Goal: Task Accomplishment & Management: Manage account settings

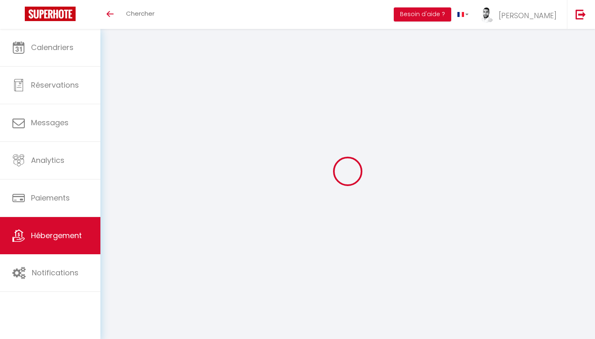
select select "9356-1387023887444891207"
select select "+ 18 %"
select select "+ 19 %"
select select "+ 2 %"
select select "365"
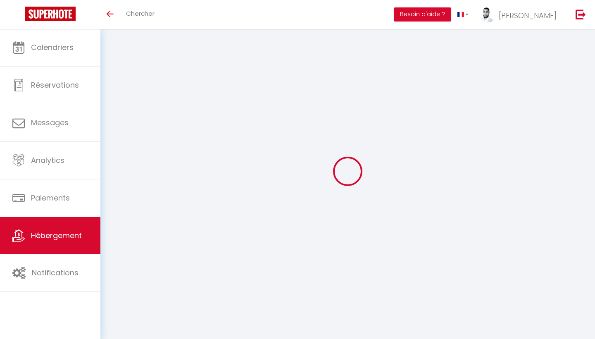
select select "EUR"
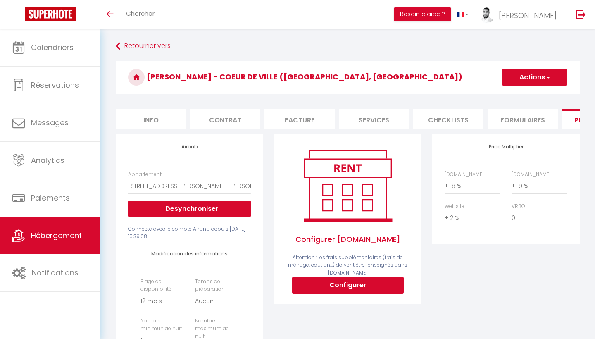
click at [355, 288] on button "Configurer" at bounding box center [348, 285] width 112 height 17
select select
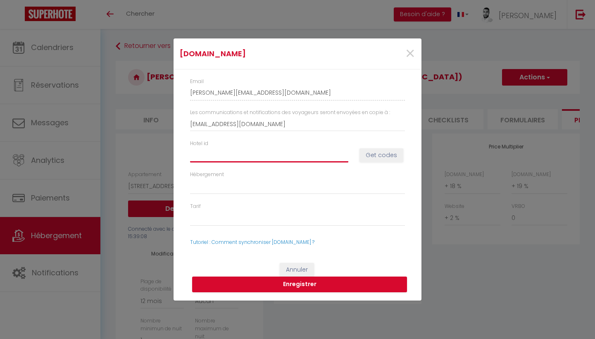
click at [282, 156] on input "Hotel id" at bounding box center [269, 155] width 158 height 15
paste input "14907736"
type input "14907736"
select select
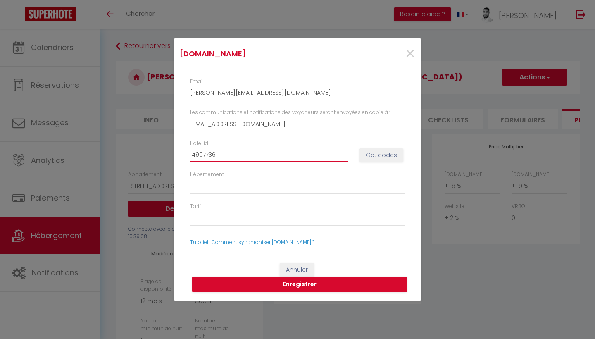
type input "14907736"
click at [370, 150] on button "Get codes" at bounding box center [382, 155] width 44 height 14
select select
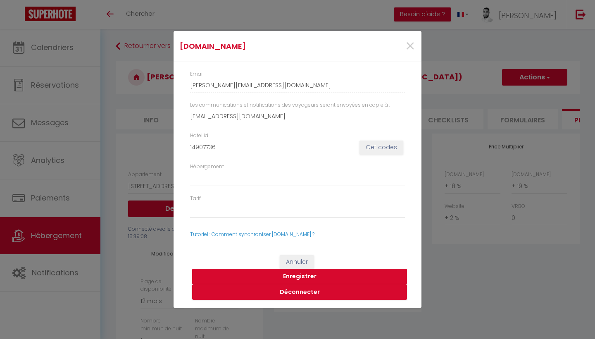
click at [314, 274] on button "Enregistrer" at bounding box center [299, 277] width 215 height 16
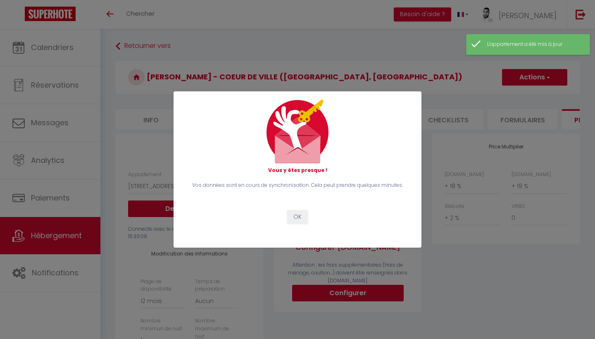
click at [301, 215] on button "OK" at bounding box center [297, 217] width 21 height 14
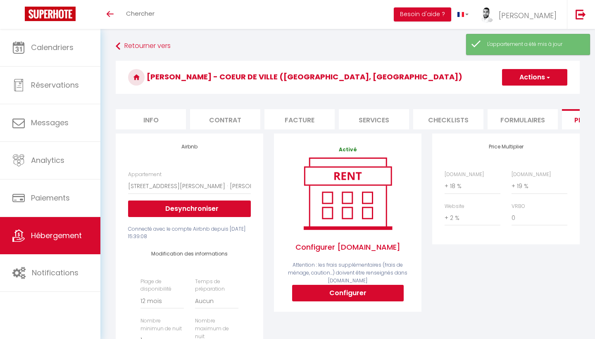
click at [57, 245] on link "Hébergement" at bounding box center [50, 235] width 100 height 37
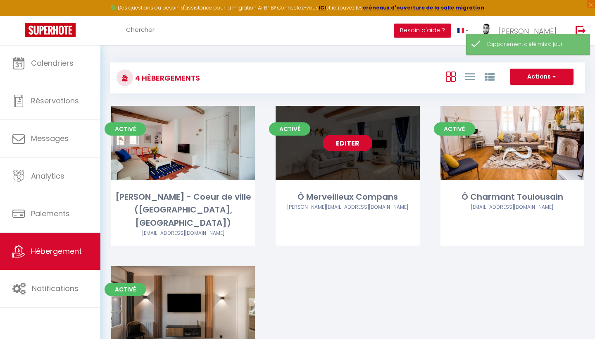
click at [341, 144] on link "Editer" at bounding box center [348, 143] width 50 height 17
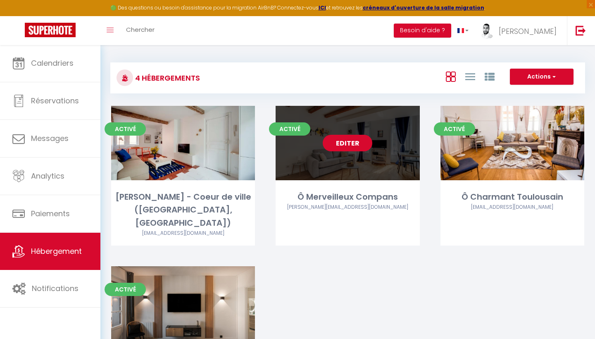
click at [344, 144] on link "Editer" at bounding box center [348, 143] width 50 height 17
select select "3"
select select "2"
select select "1"
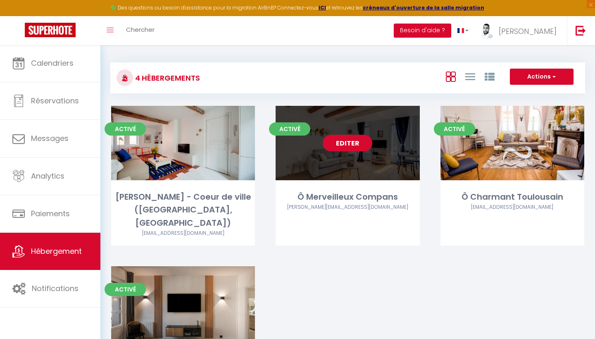
select select
select select "28"
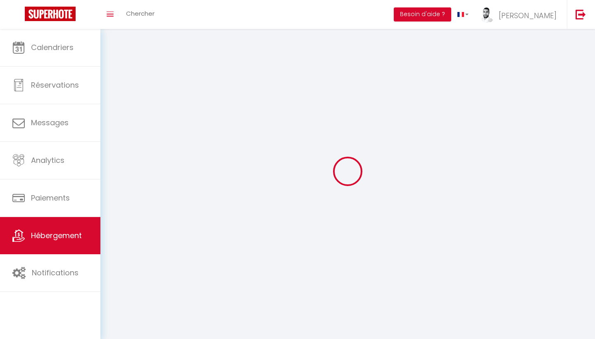
select select
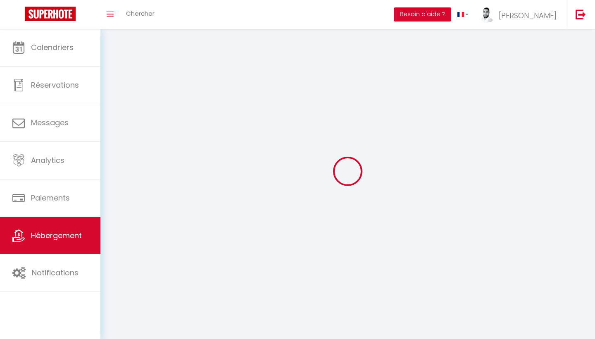
select select
checkbox input "false"
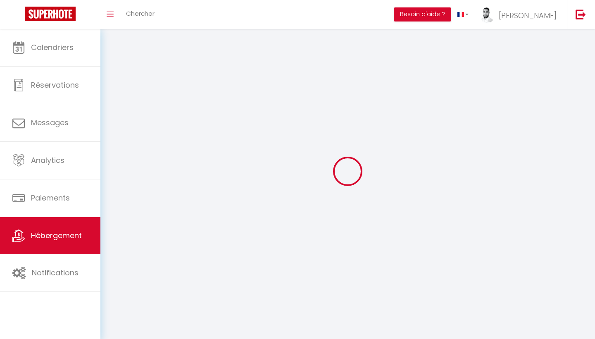
select select
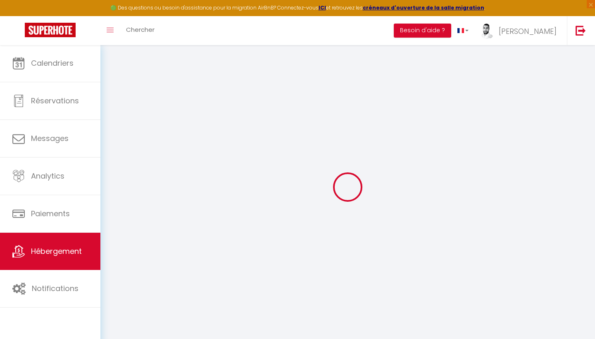
select select
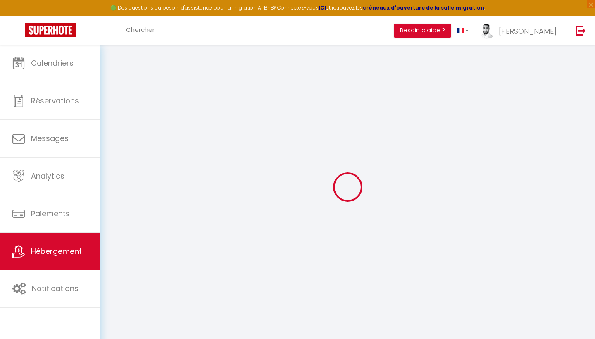
select select
checkbox input "false"
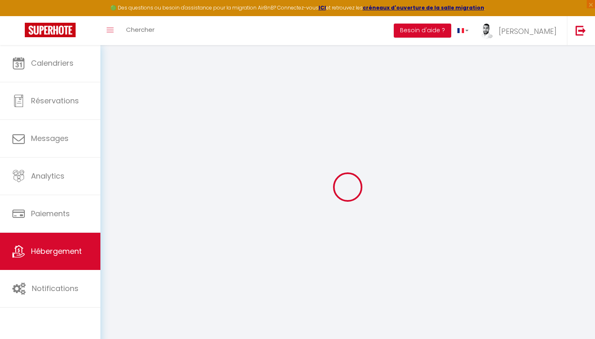
select select
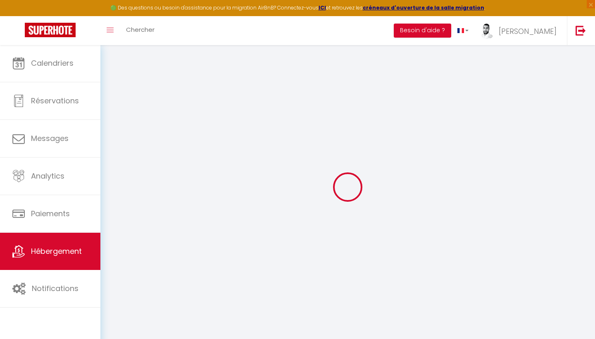
select select
checkbox input "false"
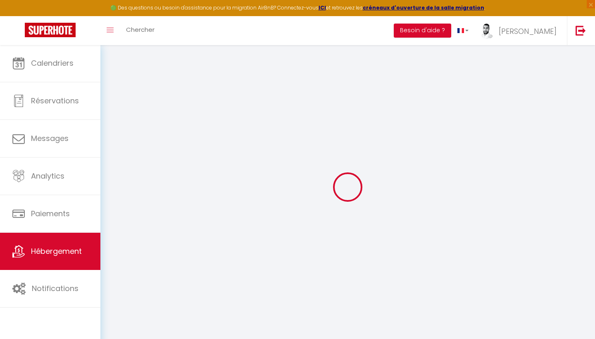
checkbox input "false"
select select
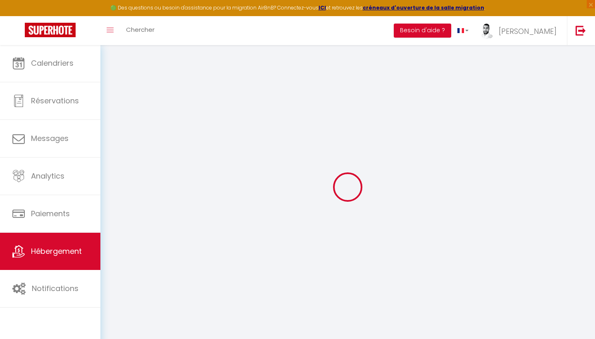
select select
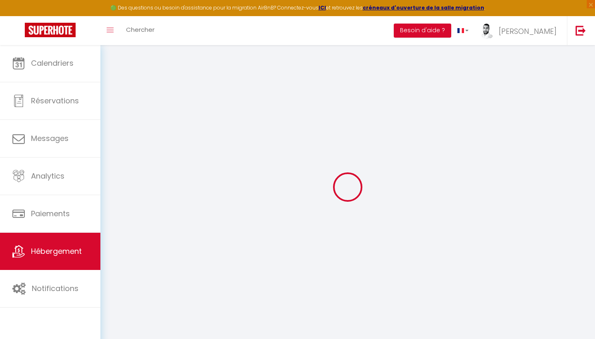
checkbox input "false"
select select
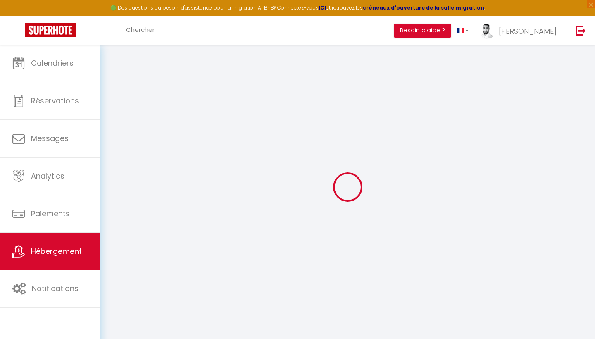
select select
type input "Ô Merveilleux Compans"
type input "[PERSON_NAME]"
type input "BARDY"
type input "[STREET_ADDRESS]"
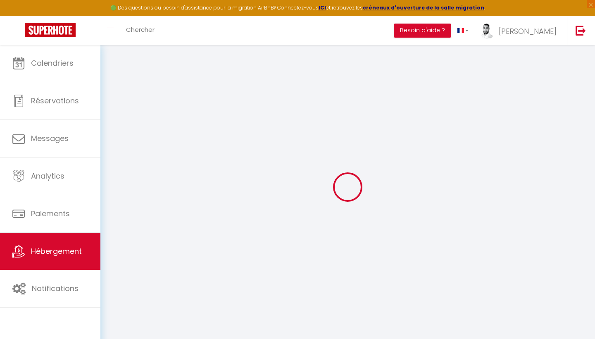
type input "31380"
type input "Gragnague"
select select "2"
select select "0"
type input "30"
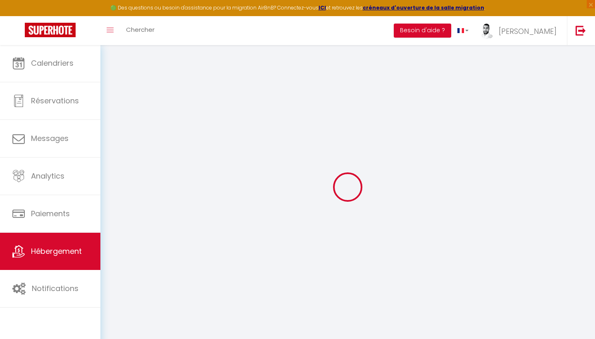
type input "45"
type input "7.20"
type input "6.62"
type input "300"
select select
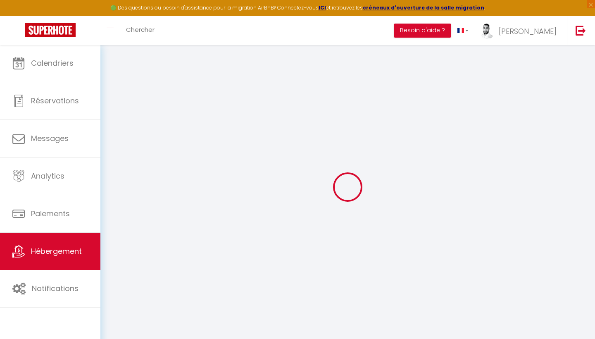
select select
type input "[STREET_ADDRESS][PERSON_NAME]"
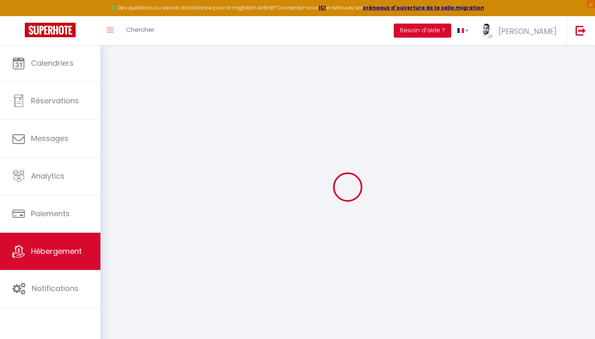
type input "31000"
type input "[GEOGRAPHIC_DATA]"
type input "[EMAIL_ADDRESS][DOMAIN_NAME]"
select select "15606"
checkbox input "false"
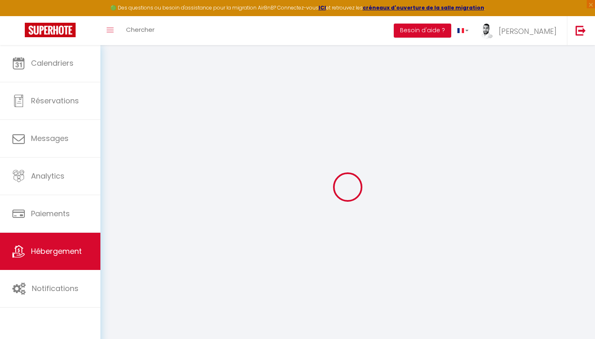
checkbox input "false"
radio input "true"
type input "25"
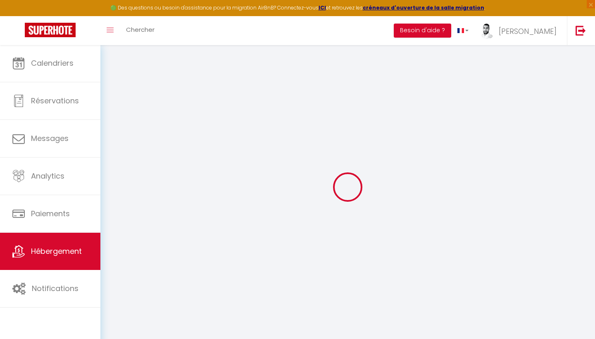
type input "45"
type input "0"
select select "+ 18 %"
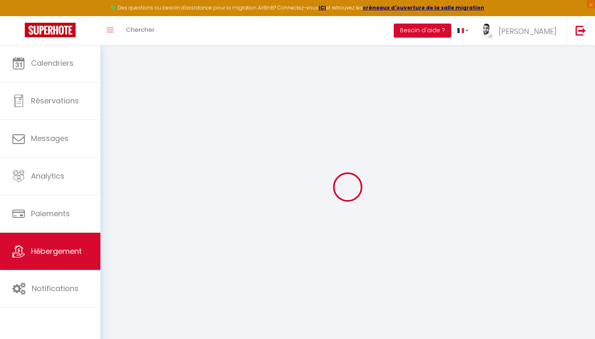
select select "+ 19 %"
select select "+ 2 %"
checkbox input "false"
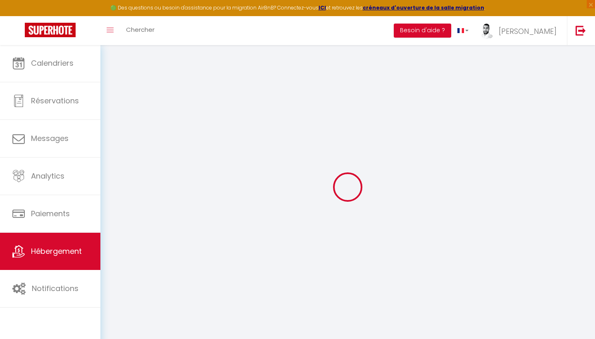
checkbox input "false"
select select "365"
select select "EUR"
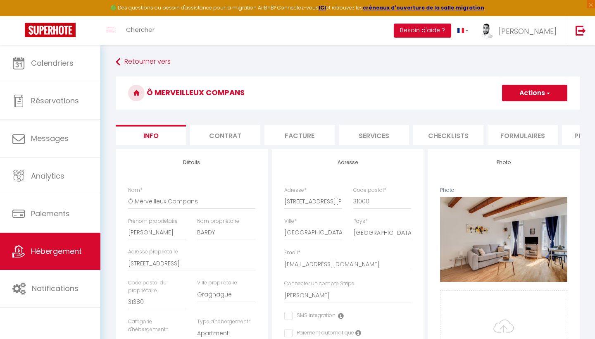
click at [570, 137] on li "Plateformes" at bounding box center [597, 135] width 70 height 20
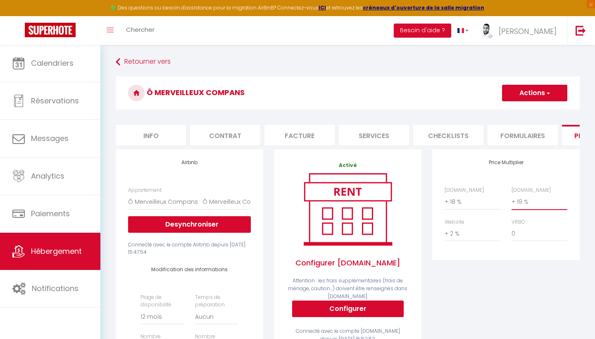
select select "+ 20 %"
click at [551, 98] on button "Actions" at bounding box center [534, 93] width 65 height 17
click at [530, 109] on link "Enregistrer" at bounding box center [534, 111] width 65 height 11
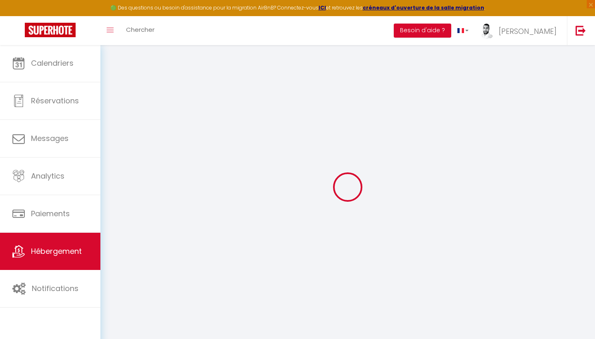
select select "365"
select select "EUR"
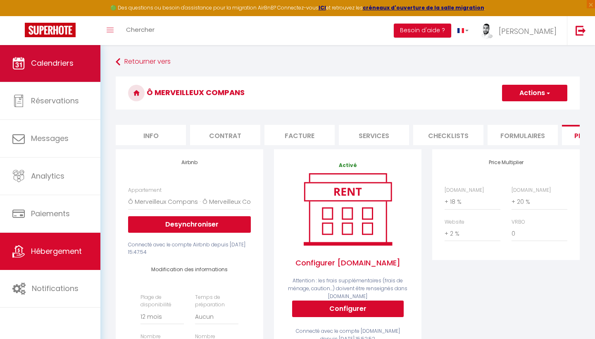
click at [66, 60] on span "Calendriers" at bounding box center [52, 63] width 43 height 10
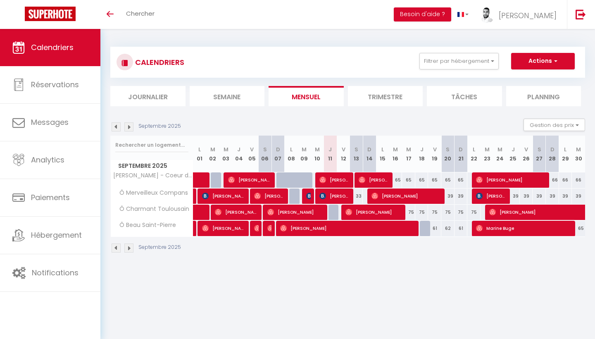
click at [129, 250] on img at bounding box center [128, 247] width 9 height 9
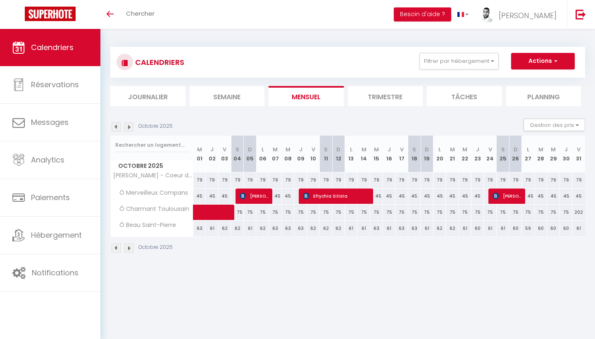
click at [133, 248] on img at bounding box center [128, 247] width 9 height 9
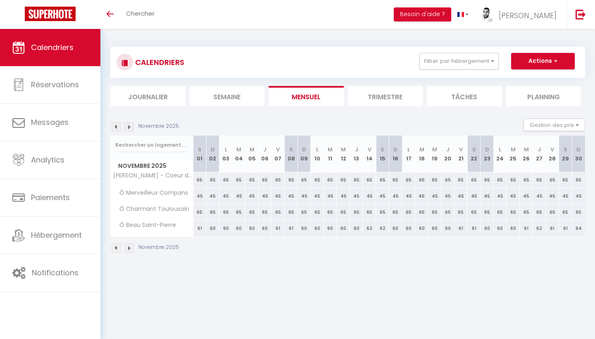
click at [133, 248] on img at bounding box center [128, 247] width 9 height 9
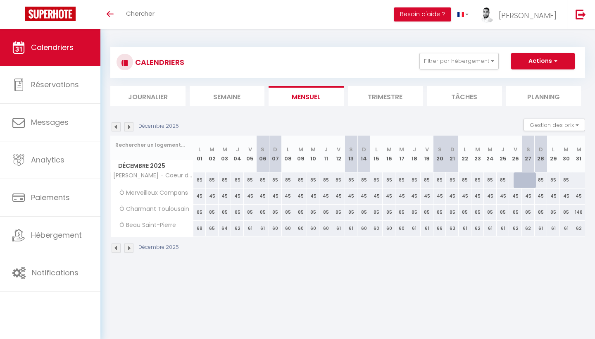
click at [133, 248] on img at bounding box center [128, 247] width 9 height 9
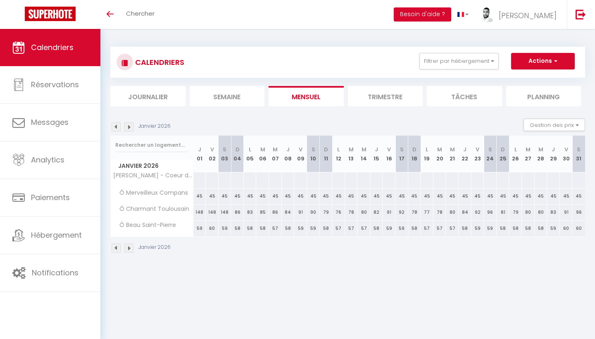
click at [116, 247] on img at bounding box center [116, 247] width 9 height 9
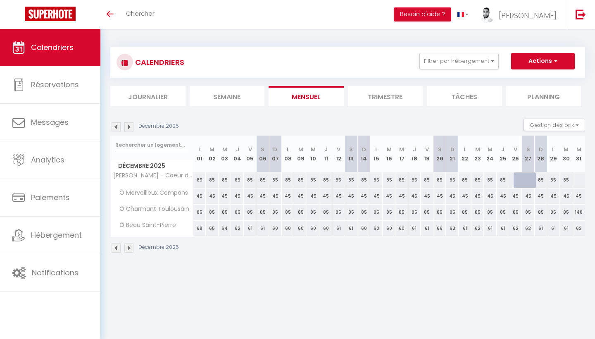
click at [130, 248] on img at bounding box center [128, 247] width 9 height 9
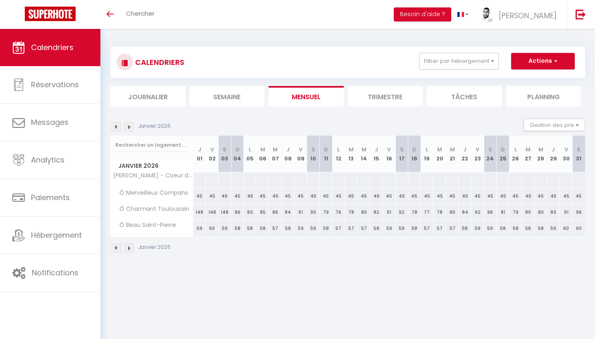
click at [130, 248] on img at bounding box center [128, 247] width 9 height 9
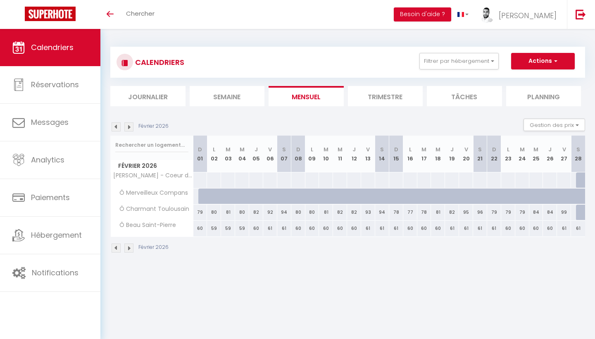
click at [130, 248] on img at bounding box center [128, 247] width 9 height 9
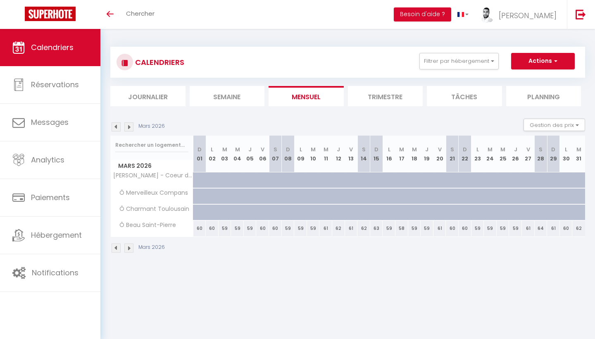
click at [117, 247] on img at bounding box center [116, 247] width 9 height 9
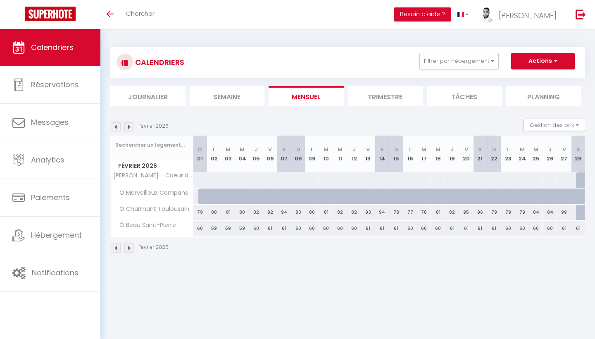
click at [117, 250] on img at bounding box center [116, 247] width 9 height 9
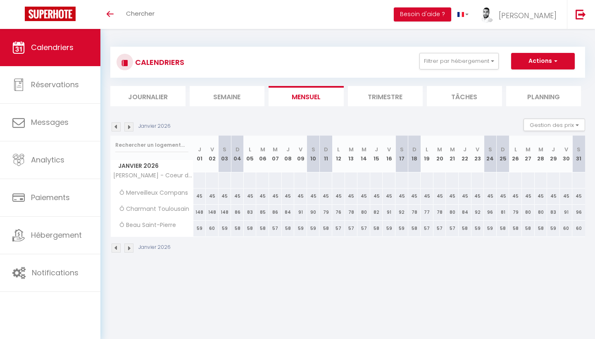
click at [117, 250] on img at bounding box center [116, 247] width 9 height 9
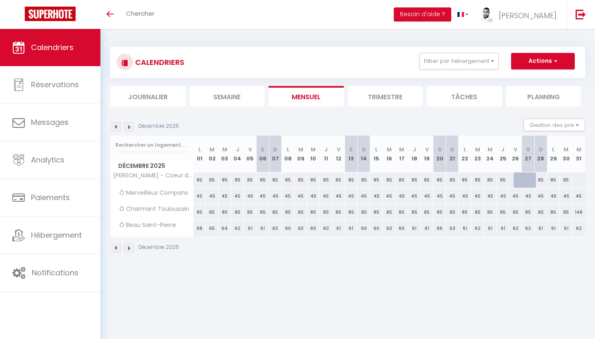
click at [136, 249] on div "Décembre 2025" at bounding box center [145, 247] width 71 height 9
click at [134, 248] on div "Décembre 2025" at bounding box center [145, 247] width 71 height 9
click at [131, 248] on img at bounding box center [128, 247] width 9 height 9
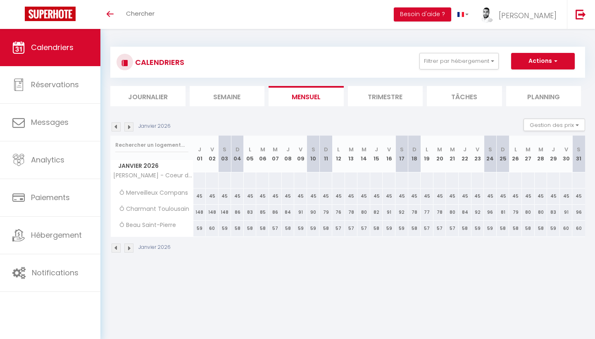
click at [200, 180] on div at bounding box center [199, 179] width 13 height 15
type input "Jeu 01 Janvier 2026"
type input "Ven 02 Janvier 2026"
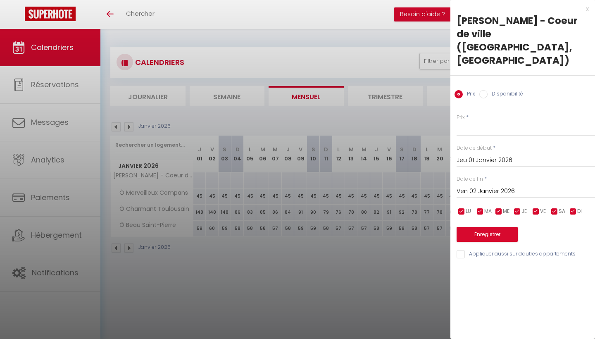
click at [136, 291] on div at bounding box center [297, 169] width 595 height 339
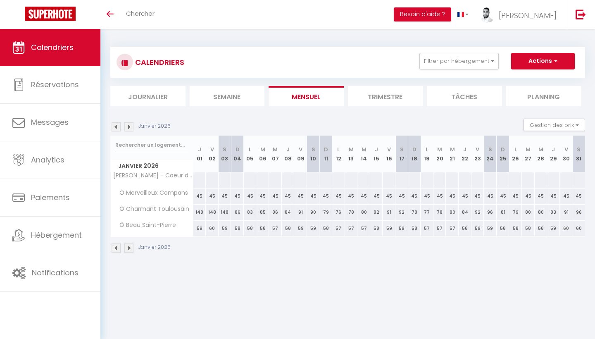
click at [117, 246] on img at bounding box center [116, 247] width 9 height 9
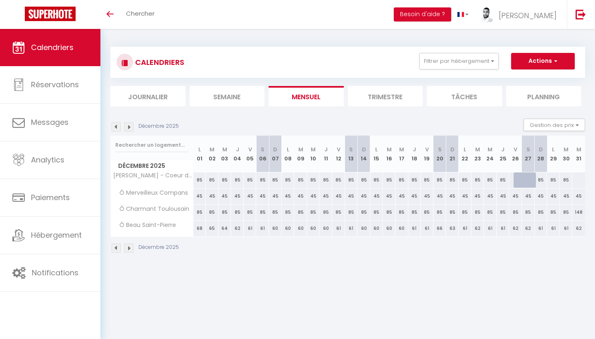
click at [117, 246] on img at bounding box center [116, 247] width 9 height 9
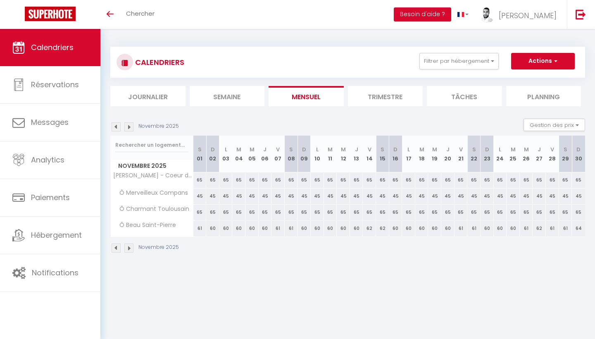
click at [117, 246] on img at bounding box center [116, 247] width 9 height 9
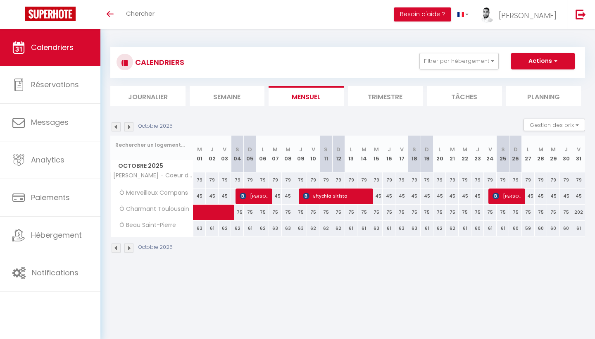
click at [114, 253] on div "Octobre 2025" at bounding box center [347, 249] width 475 height 24
click at [114, 248] on img at bounding box center [116, 247] width 9 height 9
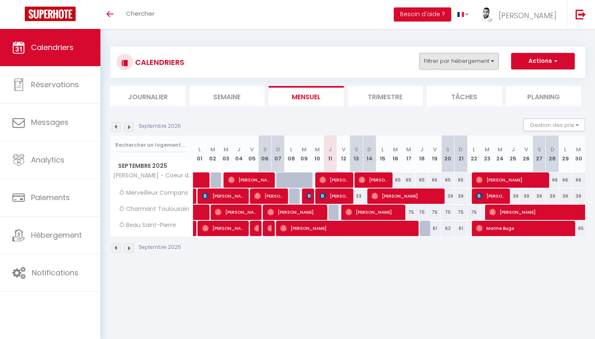
click at [486, 58] on button "Filtrer par hébergement" at bounding box center [459, 61] width 79 height 17
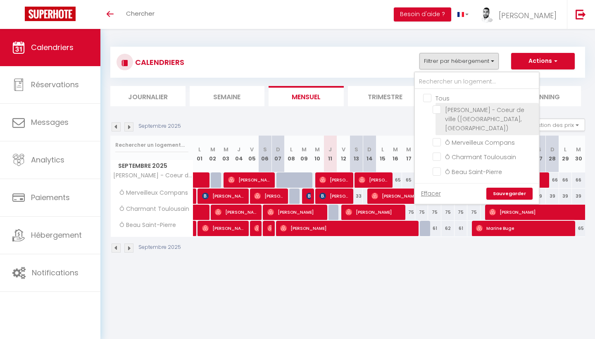
click at [460, 108] on input "Madeleine Bleue - Coeur de ville (Clim, Wifi)" at bounding box center [484, 109] width 103 height 8
checkbox input "true"
checkbox input "false"
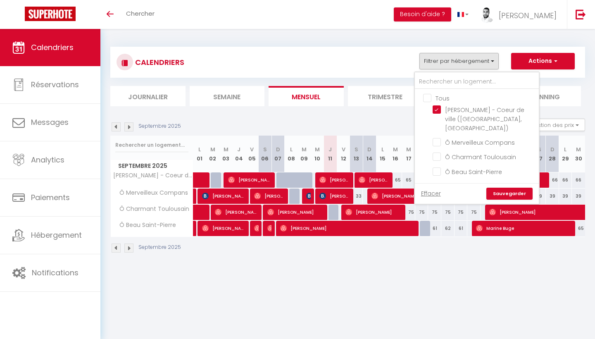
click at [519, 188] on link "Sauvegarder" at bounding box center [510, 194] width 46 height 12
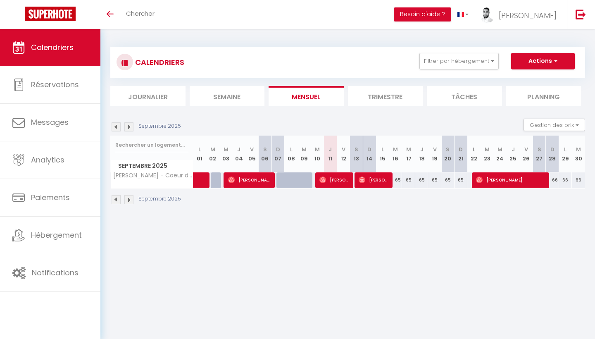
click at [540, 59] on button "Actions" at bounding box center [543, 61] width 64 height 17
click at [301, 283] on body "🟢 Des questions ou besoin d'assistance pour la migration AirBnB? Connectez-vous…" at bounding box center [297, 198] width 595 height 339
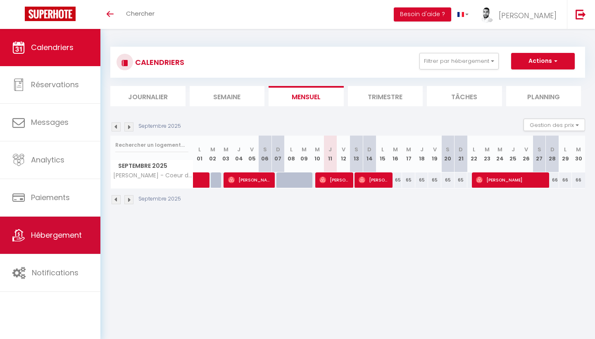
click at [80, 240] on span "Hébergement" at bounding box center [56, 235] width 51 height 10
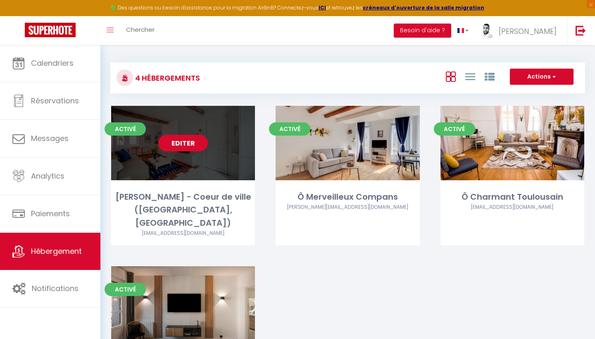
click at [193, 139] on link "Editer" at bounding box center [183, 143] width 50 height 17
click at [188, 143] on link "Editer" at bounding box center [183, 143] width 50 height 17
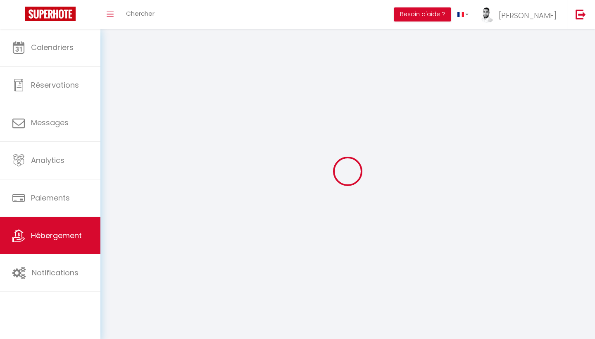
select select "1"
select select
select select "28"
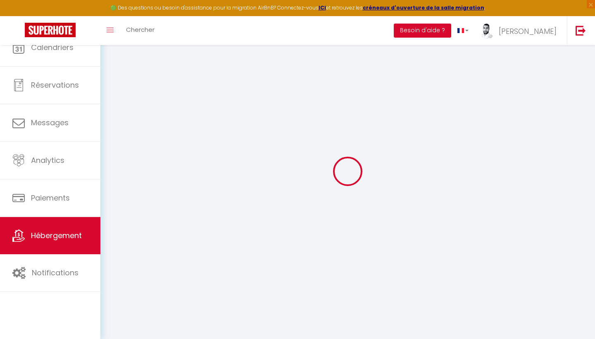
select select
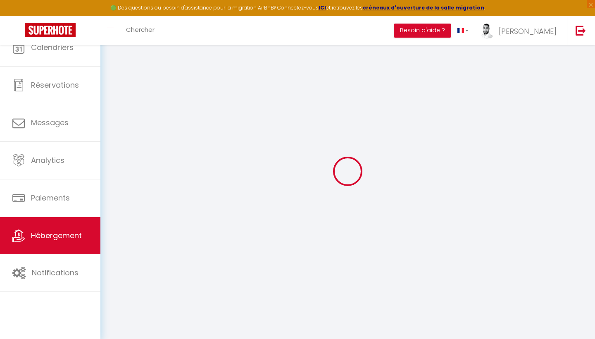
select select
checkbox input "false"
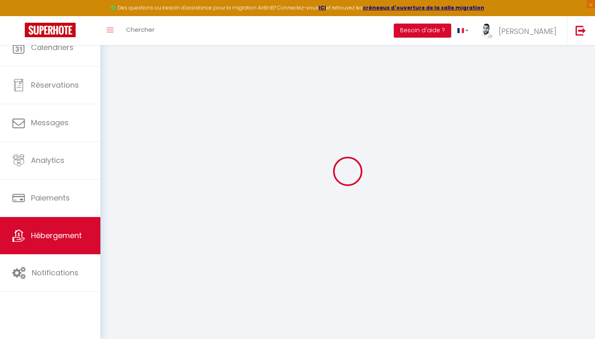
select select
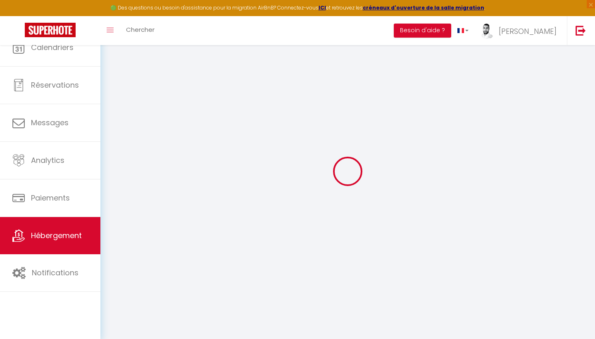
select select
checkbox input "false"
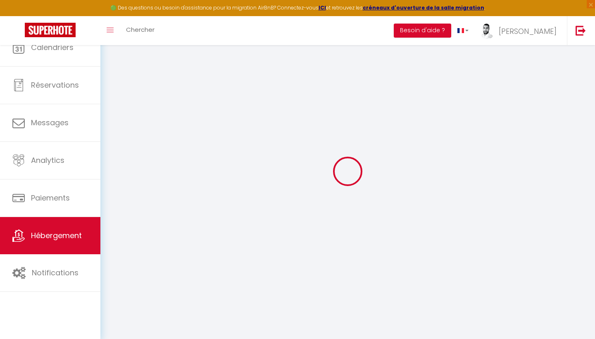
checkbox input "false"
select select
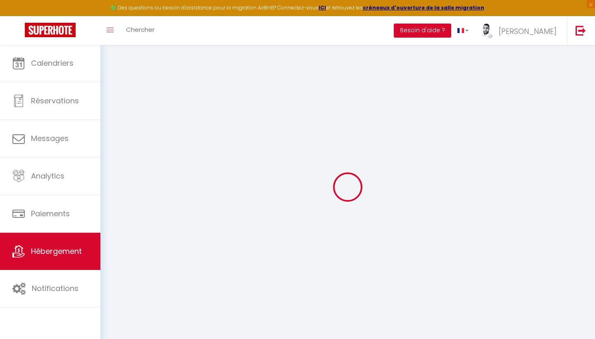
select select
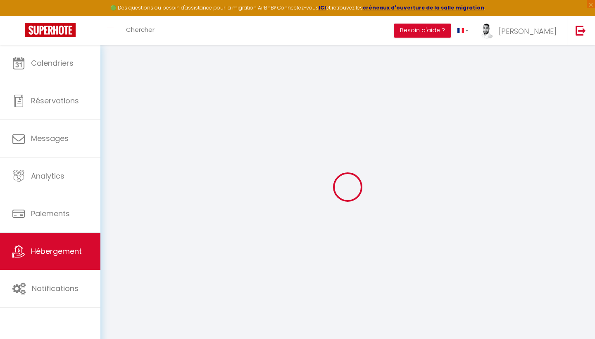
select select
checkbox input "false"
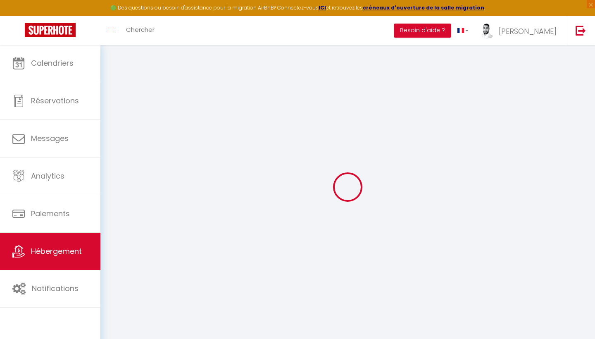
select select
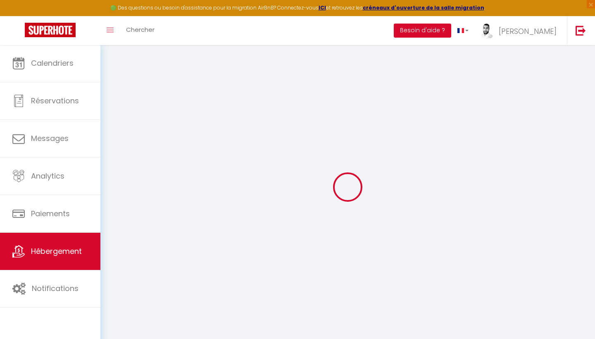
select select
checkbox input "false"
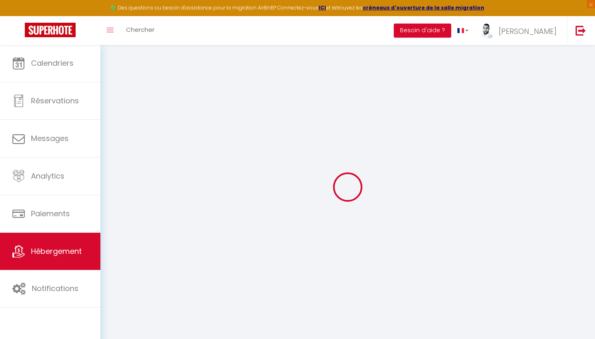
checkbox input "false"
select select
type input "Madeleine Bleue - Coeur de ville (Clim, Wifi)"
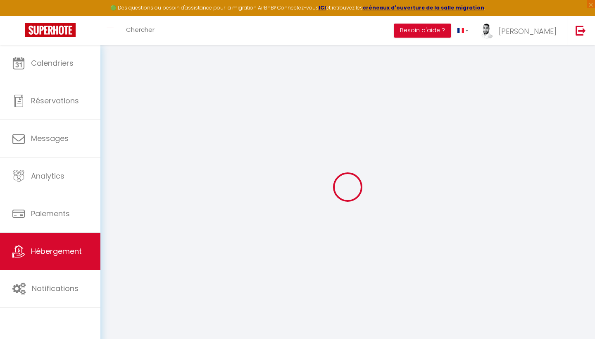
type input "Emmanuelle"
type input "Aze"
type input "[STREET_ADDRESS]"
type input "31400"
type input "[GEOGRAPHIC_DATA]"
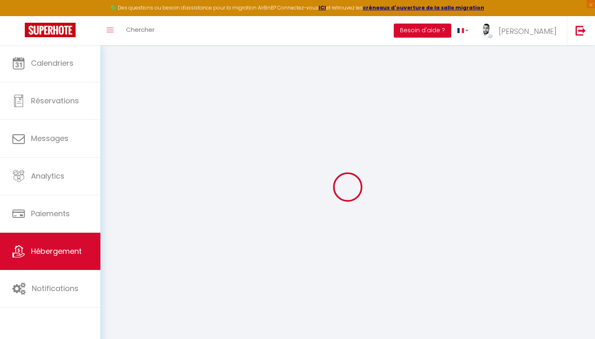
select select "2"
type input "40"
type input "10"
type input "45"
type input "0.80"
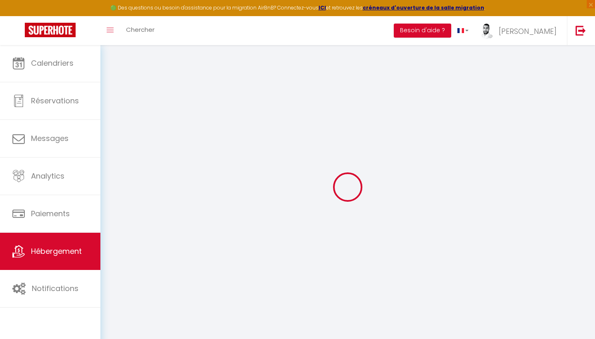
type input "300"
select select
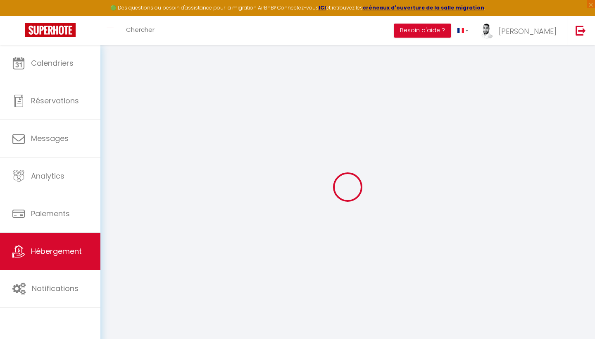
select select
type input "[STREET_ADDRESS]"
type input "31000"
type input "[GEOGRAPHIC_DATA]"
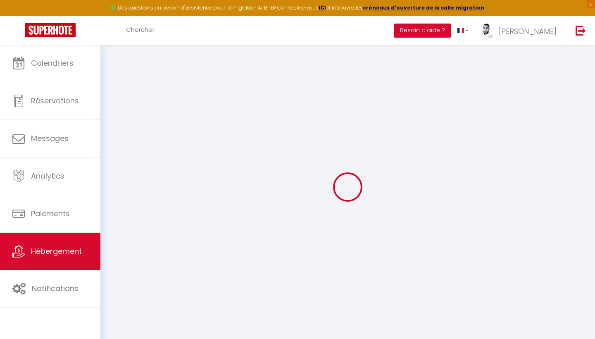
type input "[EMAIL_ADDRESS][DOMAIN_NAME]"
select select
checkbox input "false"
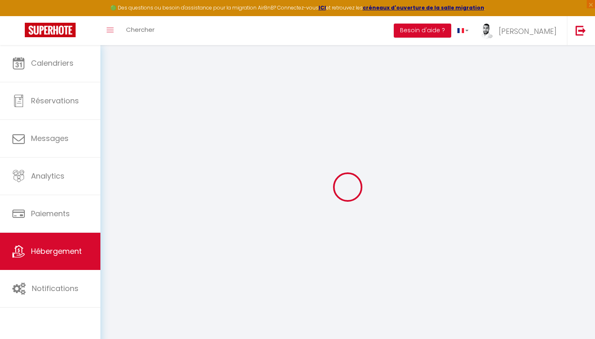
checkbox input "false"
type input "25"
type input "45"
type input "0"
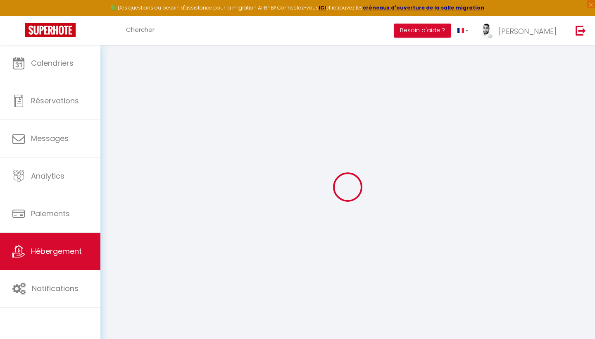
type input "0"
select select "50586"
select select
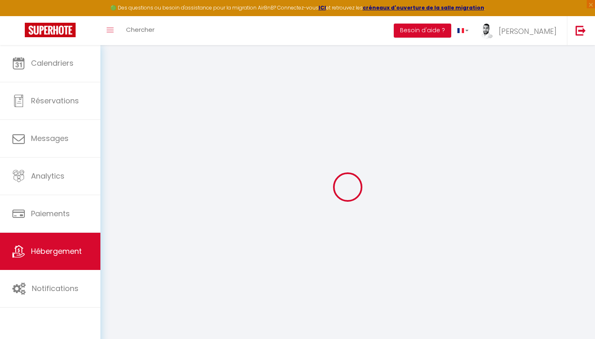
select select
checkbox input "false"
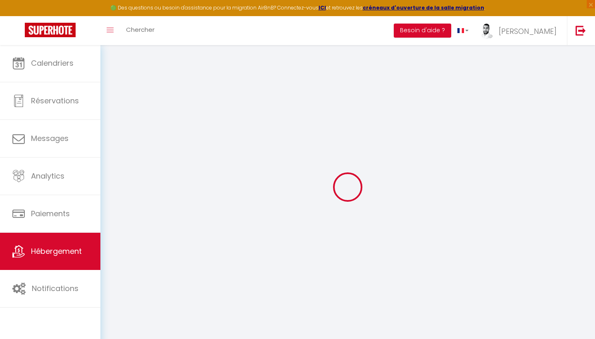
checkbox input "false"
select select
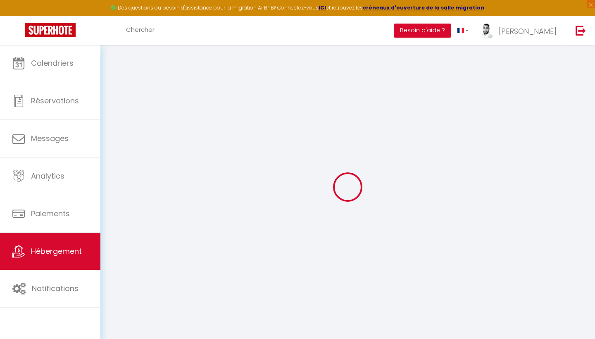
select select
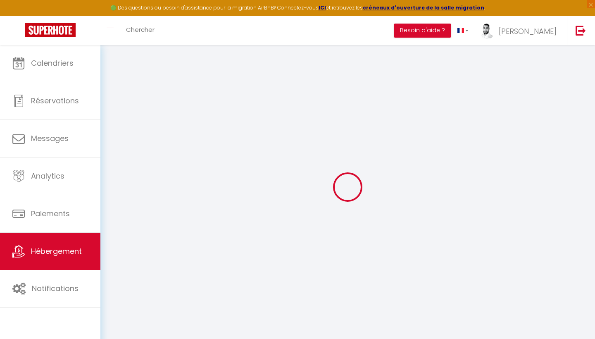
checkbox input "false"
select select
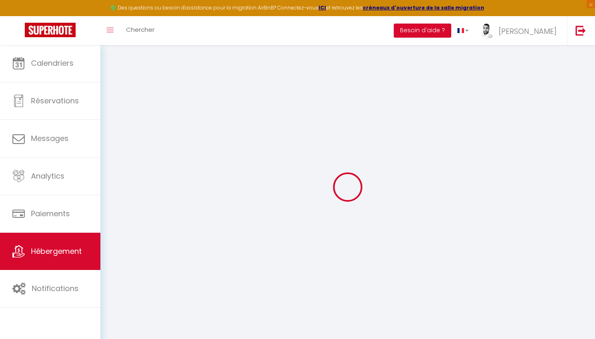
checkbox input "false"
select select "17:00"
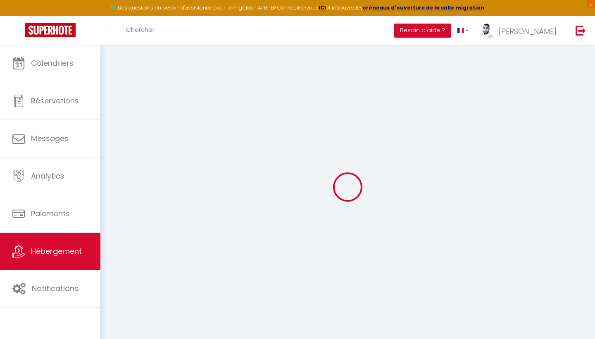
select select "23:00"
select select "10:00"
select select "30"
select select "120"
select select "19:00"
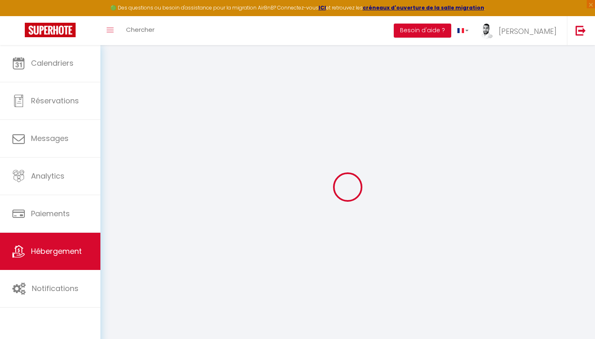
select select
checkbox input "false"
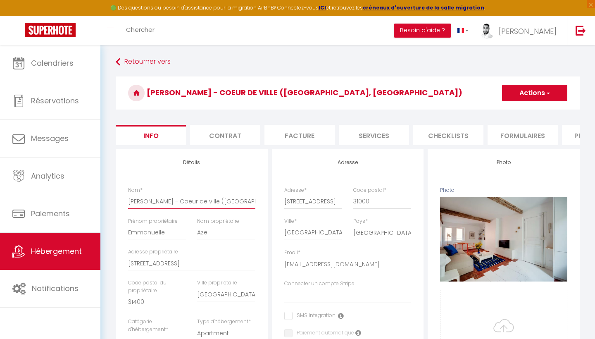
drag, startPoint x: 220, startPoint y: 200, endPoint x: 294, endPoint y: 201, distance: 73.2
type input "Madeleine Bleue - Coeur de ville"
select select
checkbox input "false"
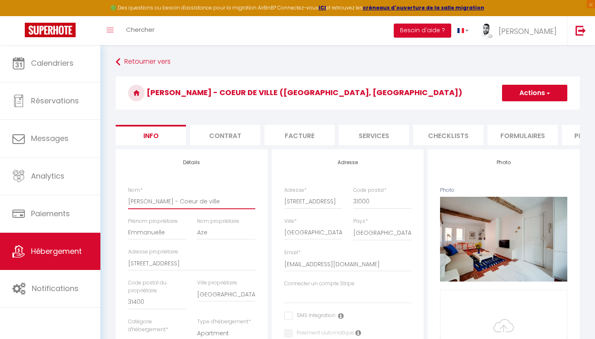
checkbox input "false"
type input "Madeleine Bleue - Coeur de ville"
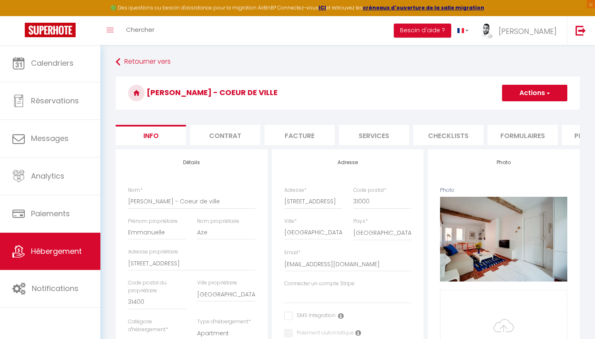
click at [532, 88] on button "Actions" at bounding box center [534, 93] width 65 height 17
click at [516, 111] on input "Enregistrer" at bounding box center [502, 111] width 31 height 8
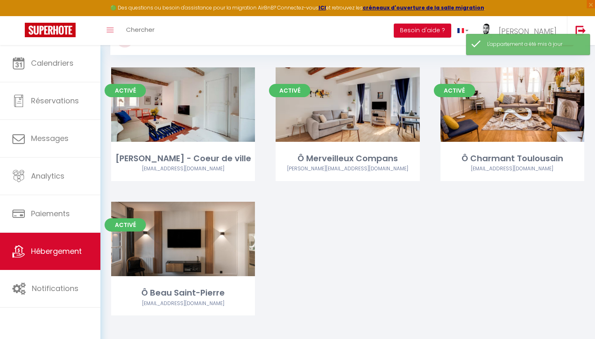
scroll to position [32, 0]
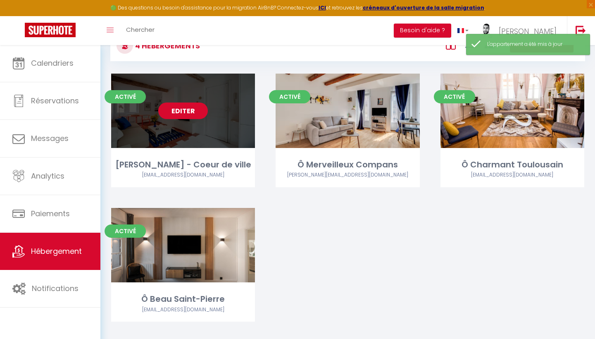
click at [198, 113] on link "Editer" at bounding box center [183, 111] width 50 height 17
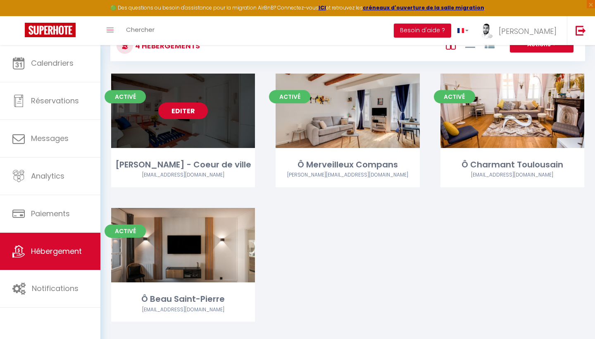
click at [196, 107] on link "Editer" at bounding box center [183, 111] width 50 height 17
click at [195, 112] on link "Editer" at bounding box center [183, 111] width 50 height 17
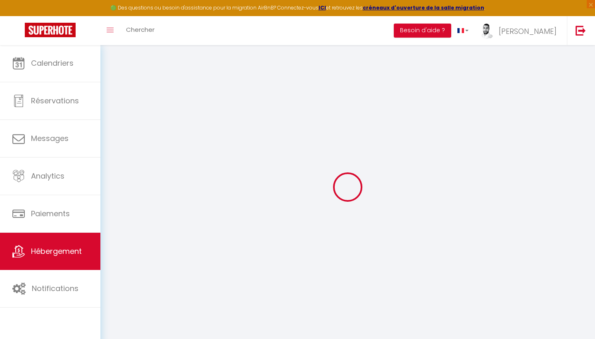
select select "17:00"
select select "23:00"
select select "10:00"
select select "30"
select select "120"
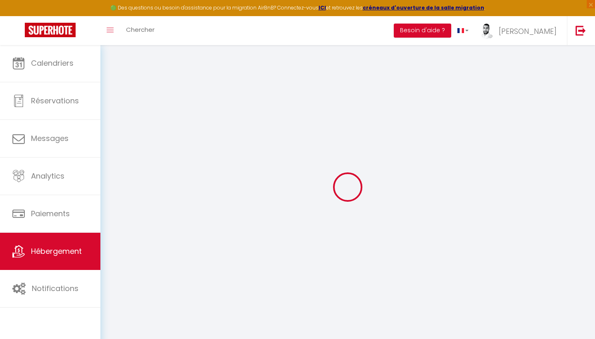
select select "19:00"
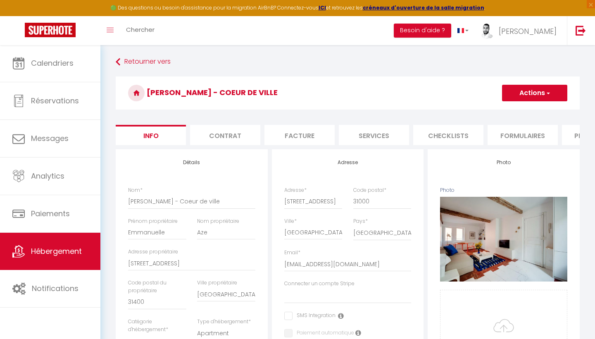
select select
checkbox input "false"
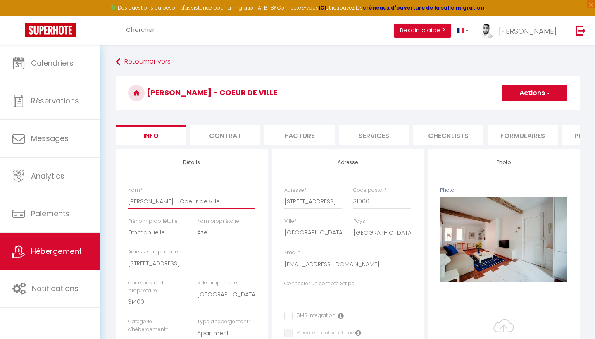
drag, startPoint x: 175, startPoint y: 199, endPoint x: 271, endPoint y: 198, distance: 95.9
type input "[PERSON_NAME]"
select select
checkbox input "false"
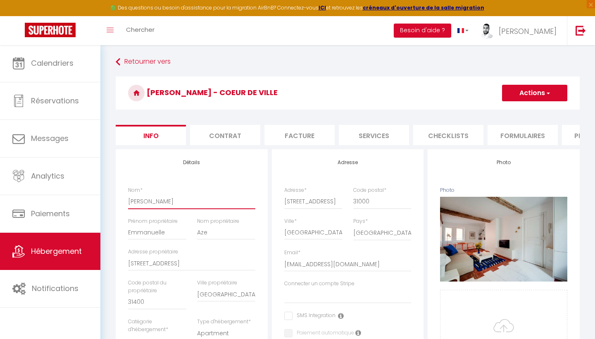
checkbox input "false"
type input "[PERSON_NAME]"
click at [515, 98] on button "Actions" at bounding box center [534, 93] width 65 height 17
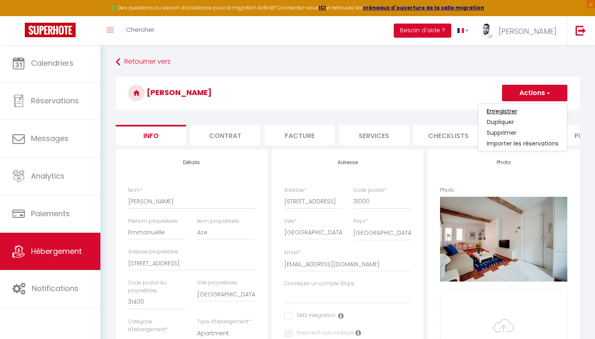
click at [506, 107] on input "Enregistrer" at bounding box center [502, 111] width 31 height 8
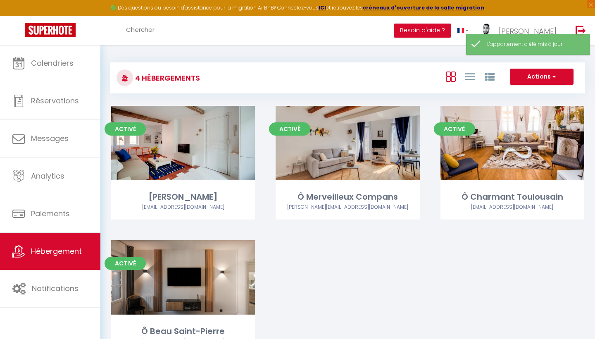
click at [313, 311] on div "Activé Editer Madeleine Bleue madeleine31.toulouse@gmail.com Activé Editer Ô Me…" at bounding box center [348, 240] width 494 height 269
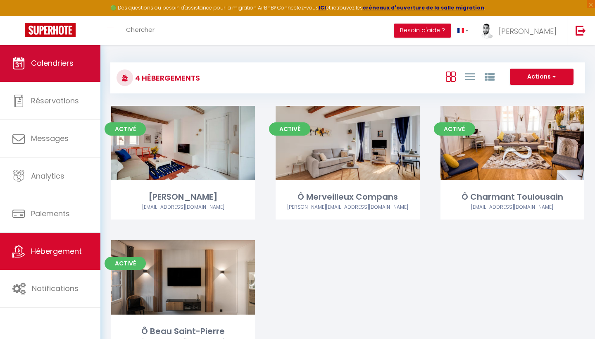
click at [87, 72] on link "Calendriers" at bounding box center [50, 63] width 100 height 37
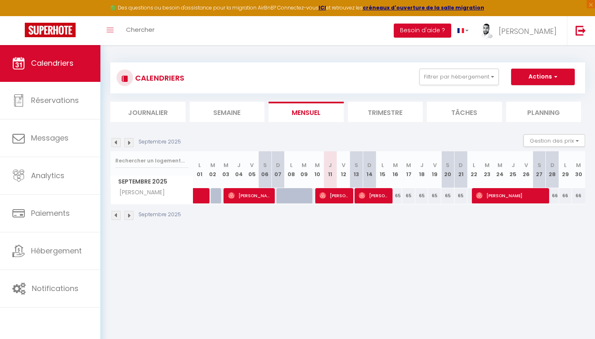
click at [115, 140] on img at bounding box center [116, 142] width 9 height 9
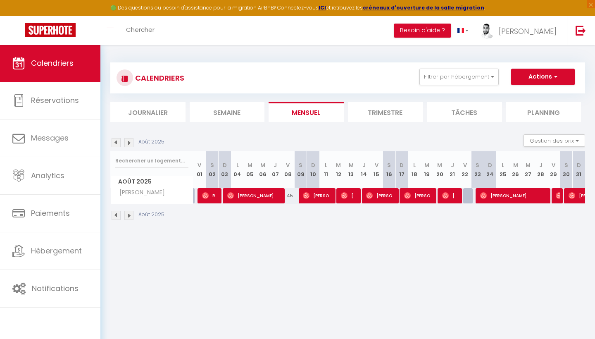
click at [129, 141] on img at bounding box center [128, 142] width 9 height 9
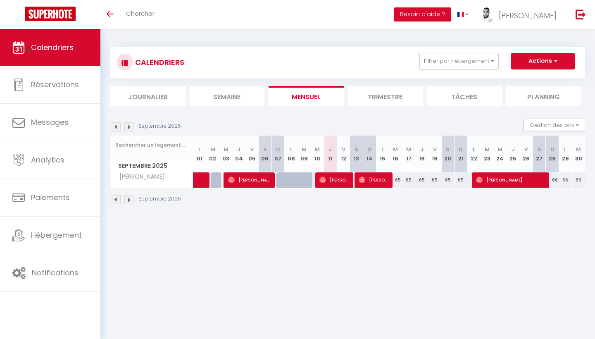
click at [549, 57] on button "Actions" at bounding box center [543, 61] width 64 height 17
click at [356, 112] on section "Septembre 2025 Gestion des prix Nb Nuits minimum Règles Disponibilité Septembre…" at bounding box center [347, 161] width 475 height 103
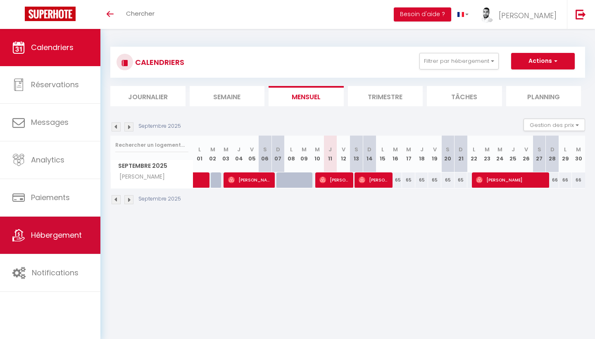
click at [32, 243] on link "Hébergement" at bounding box center [50, 235] width 100 height 37
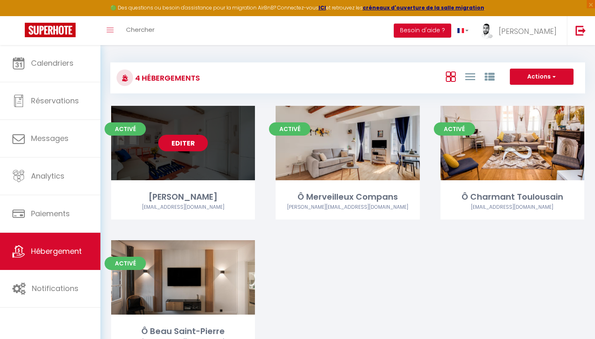
click at [193, 145] on link "Editer" at bounding box center [183, 143] width 50 height 17
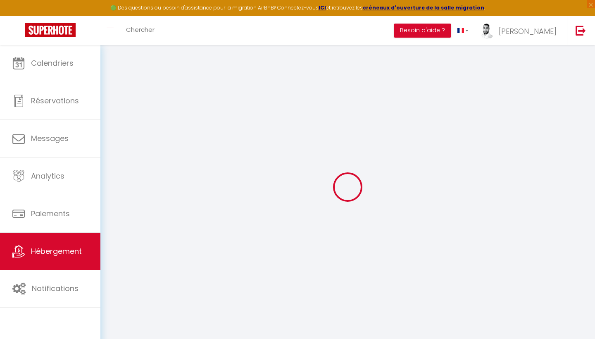
select select "9356-1387023887444891207"
select select "+ 18 %"
select select "+ 19 %"
select select "+ 2 %"
select select "17:00"
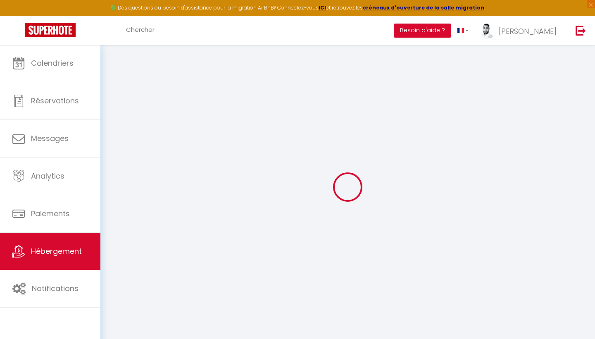
select select "23:00"
select select "10:00"
select select "30"
select select "120"
select select "19:00"
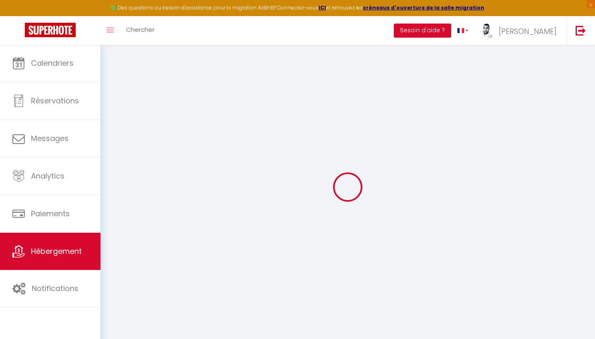
select select
checkbox input "false"
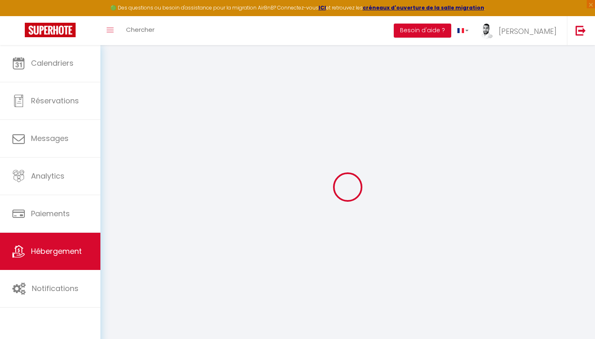
select select "365"
select select "EUR"
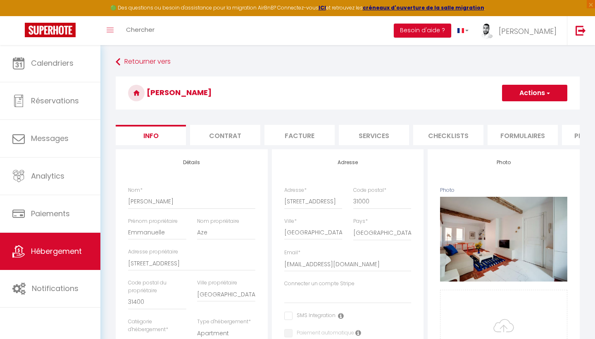
click at [571, 133] on li "Plateformes" at bounding box center [597, 135] width 70 height 20
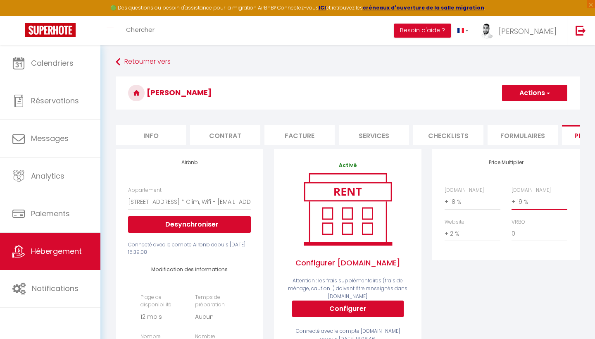
select select "+ 20 %"
click at [537, 92] on button "Actions" at bounding box center [534, 93] width 65 height 17
click at [524, 112] on link "Enregistrer" at bounding box center [534, 111] width 65 height 11
select select "365"
select select "EUR"
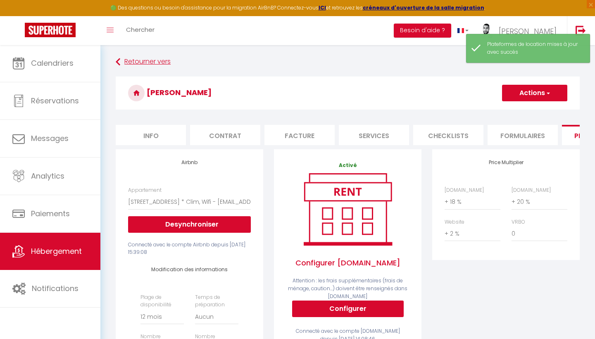
click at [119, 60] on icon at bounding box center [118, 62] width 5 height 15
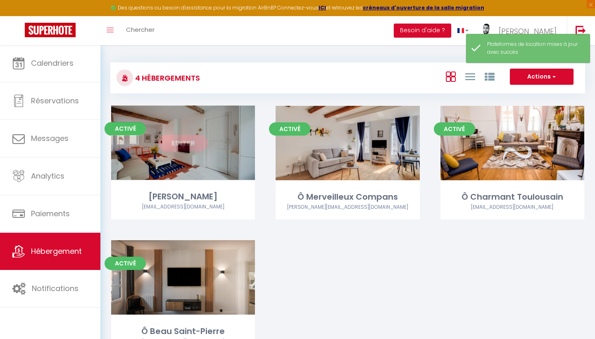
click at [196, 149] on link "Editer" at bounding box center [183, 143] width 50 height 17
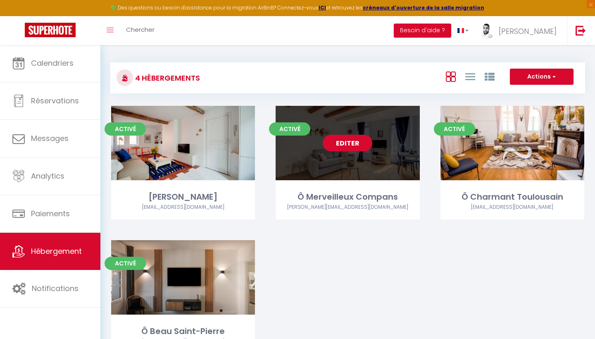
click at [365, 144] on link "Editer" at bounding box center [348, 143] width 50 height 17
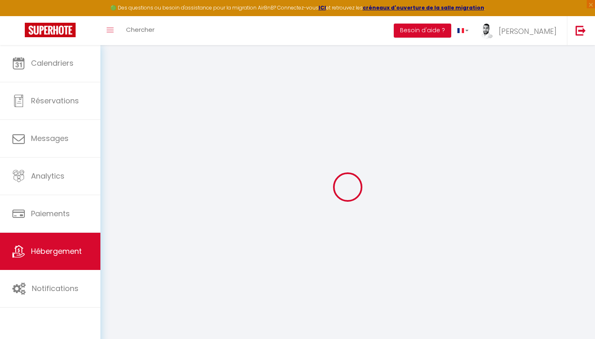
checkbox input "false"
select select "17:00"
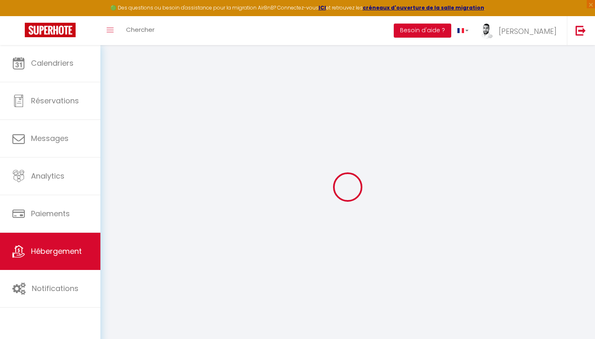
select select "23:00"
select select "10:00"
select select "30"
select select "120"
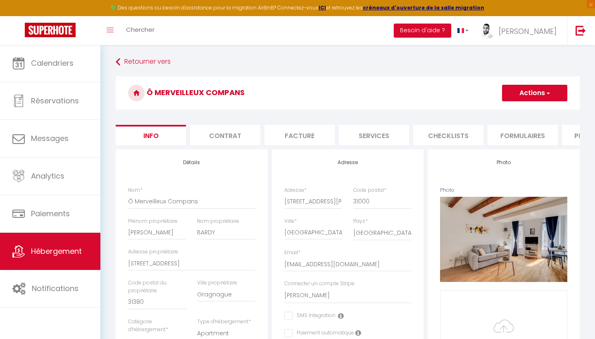
click at [573, 128] on li "Plateformes" at bounding box center [597, 135] width 70 height 20
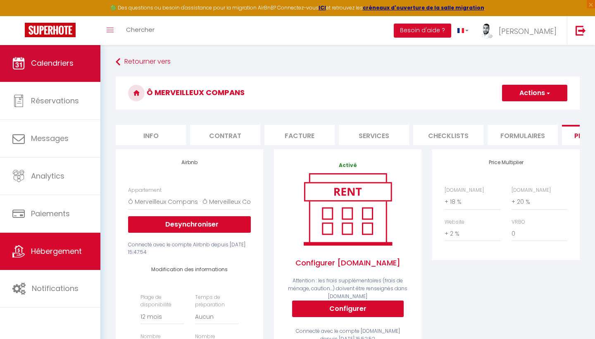
click at [70, 61] on span "Calendriers" at bounding box center [52, 63] width 43 height 10
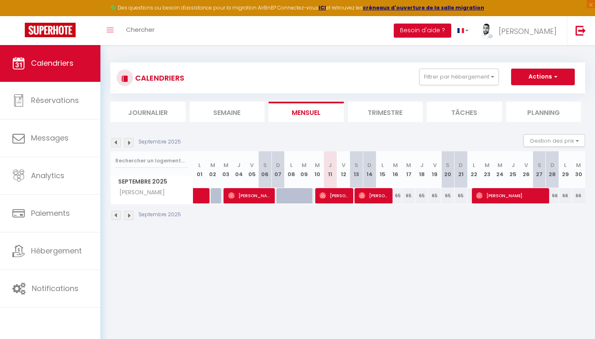
click at [397, 196] on div "65" at bounding box center [395, 195] width 13 height 15
type input "65"
type input "[DATE]"
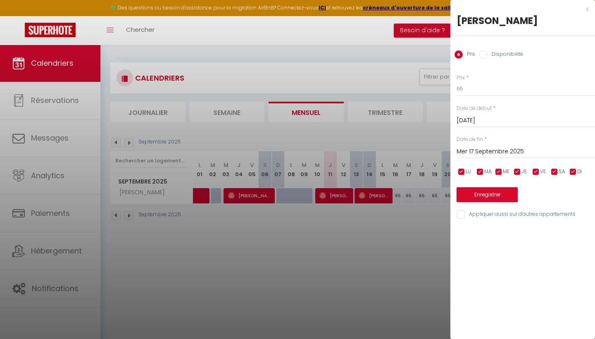
click at [471, 146] on input "Mer 17 Septembre 2025" at bounding box center [526, 151] width 138 height 11
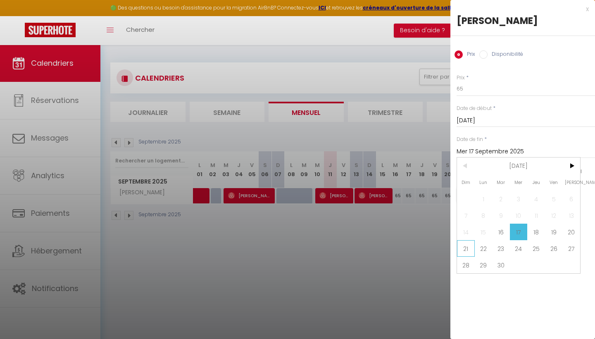
click at [473, 246] on span "21" at bounding box center [466, 248] width 18 height 17
type input "Dim 21 Septembre 2025"
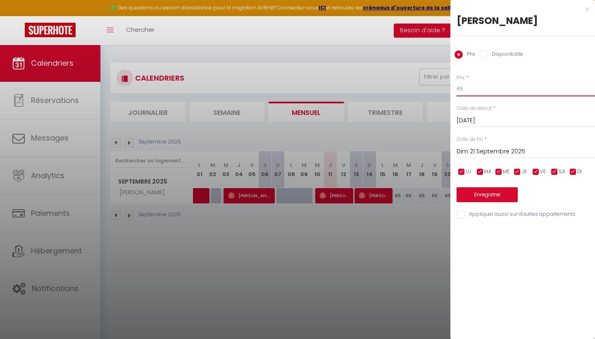
click at [476, 86] on input "65" at bounding box center [526, 88] width 138 height 15
type input "64"
click at [495, 191] on button "Enregistrer" at bounding box center [487, 194] width 61 height 15
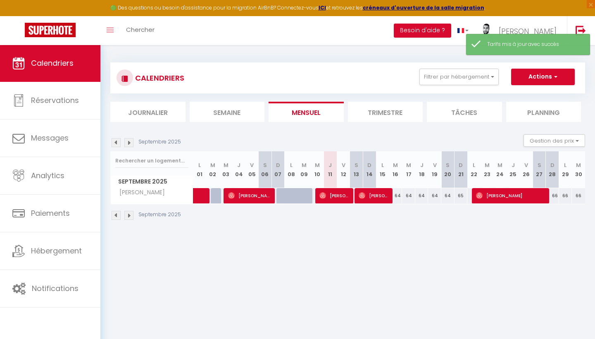
click at [463, 195] on div "65" at bounding box center [461, 195] width 13 height 15
type input "65"
type input "Dim 21 Septembre 2025"
type input "Lun 22 Septembre 2025"
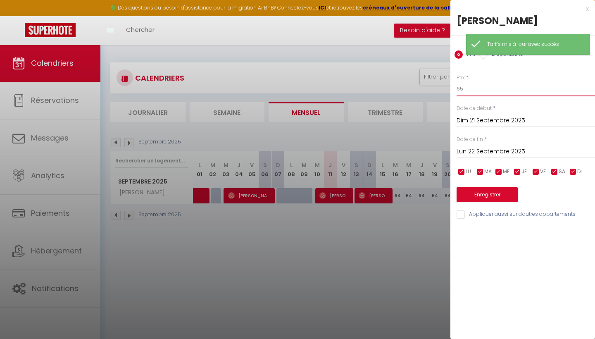
click at [484, 88] on input "65" at bounding box center [526, 88] width 138 height 15
type input "64"
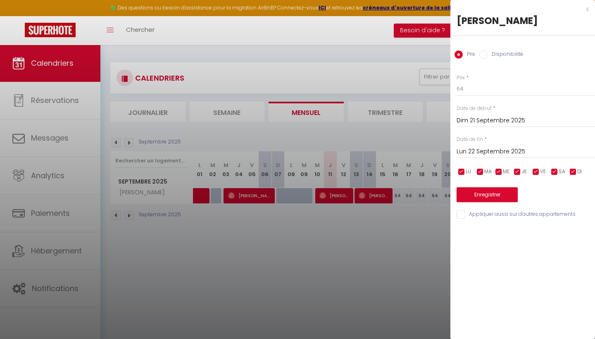
click at [493, 195] on button "Enregistrer" at bounding box center [487, 194] width 61 height 15
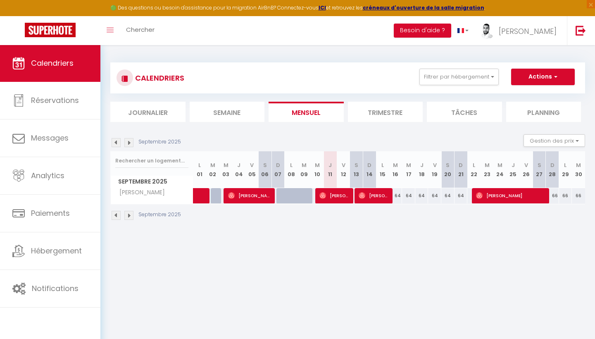
click at [556, 196] on div "66" at bounding box center [552, 195] width 13 height 15
type input "66"
type input "Dim 28 Septembre 2025"
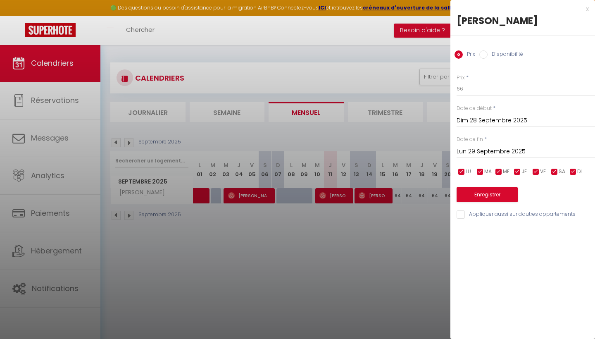
click at [501, 144] on div "[DATE] < [DATE] > Dim Lun Mar Mer Jeu Ven Sam 1 2 3 4 5 6 7 8 9 10 11 12 13 14 …" at bounding box center [526, 150] width 138 height 15
click at [501, 149] on input "Lun 29 Septembre 2025" at bounding box center [526, 151] width 138 height 11
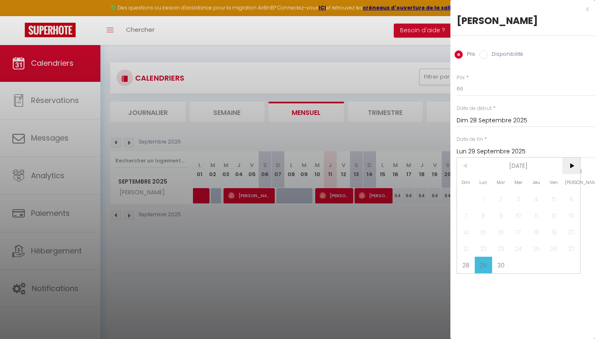
click at [573, 162] on span ">" at bounding box center [572, 166] width 18 height 17
click at [517, 195] on span "1" at bounding box center [519, 199] width 18 height 17
type input "Mer 01 Octobre 2025"
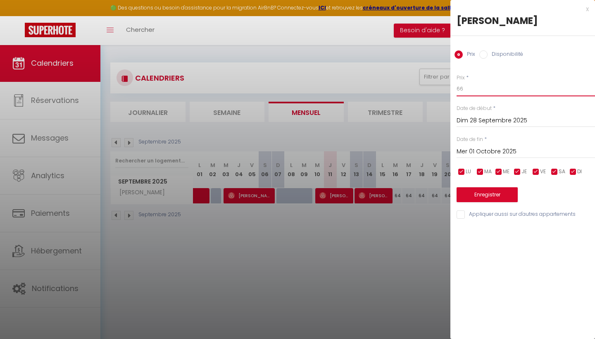
click at [489, 92] on input "66" at bounding box center [526, 88] width 138 height 15
click at [489, 91] on input "66" at bounding box center [526, 88] width 138 height 15
type input "64"
click at [495, 196] on button "Enregistrer" at bounding box center [487, 194] width 61 height 15
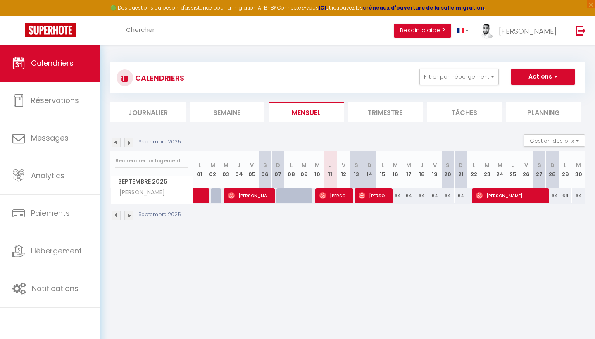
click at [131, 216] on img at bounding box center [128, 215] width 9 height 9
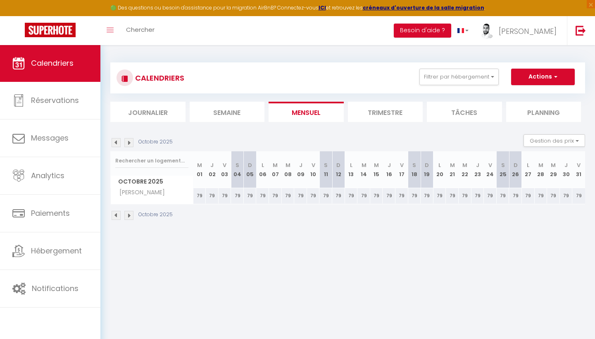
click at [200, 194] on div "79" at bounding box center [199, 195] width 13 height 15
type input "79"
type input "Mer 01 Octobre 2025"
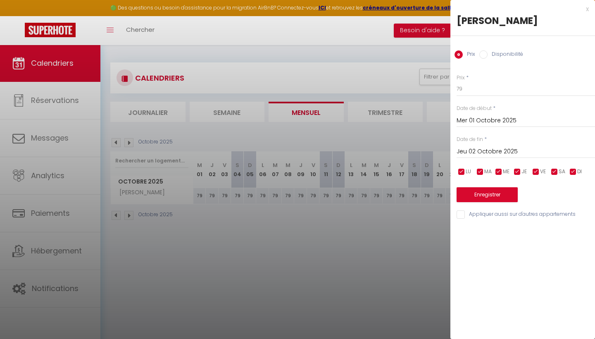
click at [477, 148] on input "Jeu 02 Octobre 2025" at bounding box center [526, 151] width 138 height 11
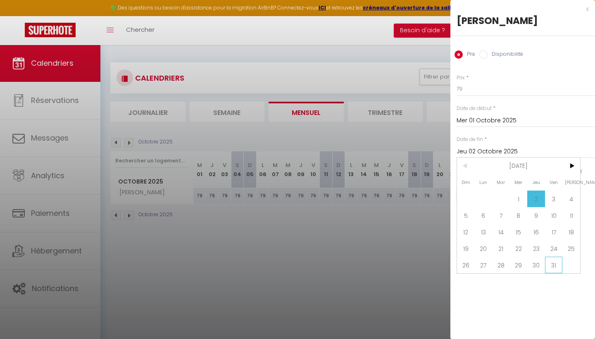
click at [555, 259] on span "31" at bounding box center [554, 265] width 18 height 17
type input "Ven 31 Octobre 2025"
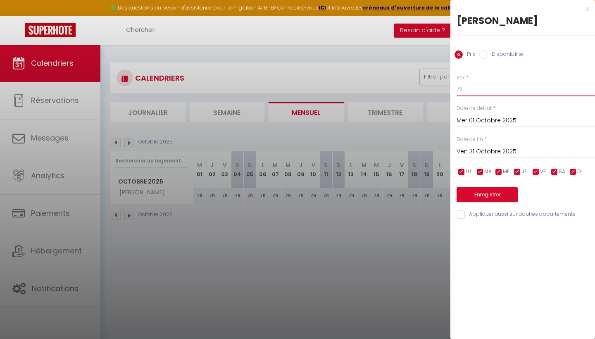
click at [487, 88] on input "79" at bounding box center [526, 88] width 138 height 15
type input "68"
click at [494, 195] on button "Enregistrer" at bounding box center [487, 194] width 61 height 15
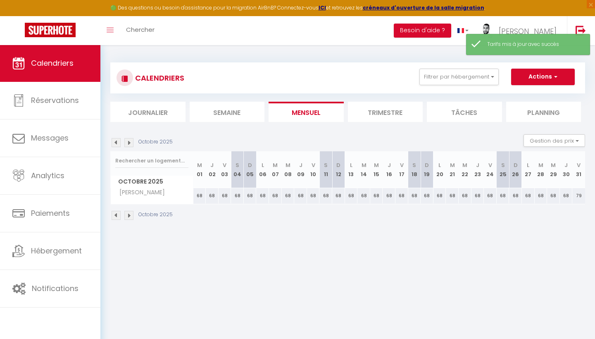
click at [128, 211] on img at bounding box center [128, 215] width 9 height 9
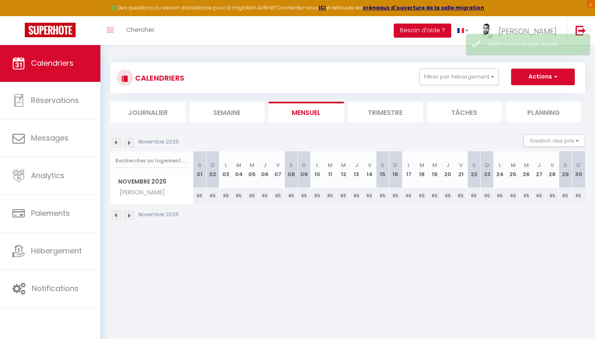
click at [132, 214] on img at bounding box center [128, 215] width 9 height 9
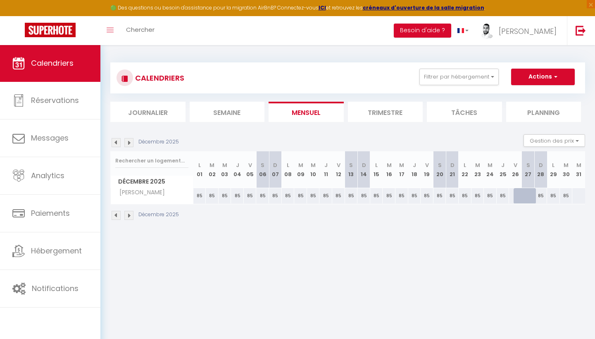
click at [198, 195] on div "85" at bounding box center [199, 195] width 13 height 15
type input "85"
type input "Lun 01 Décembre 2025"
type input "[DATE]"
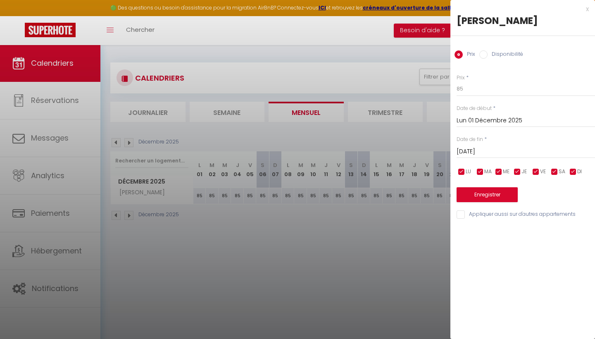
click at [586, 9] on div "x" at bounding box center [520, 9] width 138 height 10
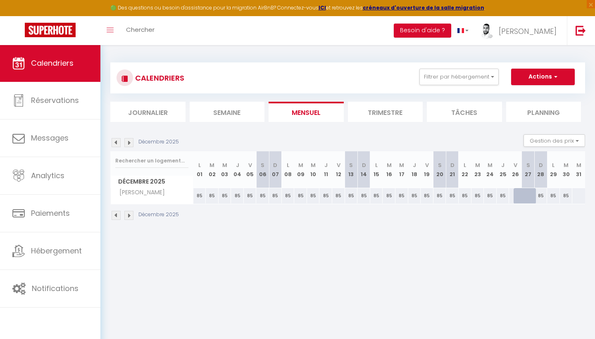
click at [117, 217] on img at bounding box center [116, 215] width 9 height 9
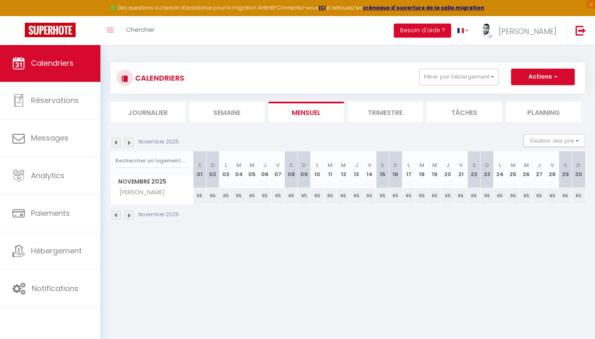
click at [478, 86] on div "CALENDRIERS Filtrer par hébergement Tous [PERSON_NAME] Ô Merveilleux Compans Ô …" at bounding box center [348, 78] width 463 height 19
click at [478, 81] on button "Filtrer par hébergement" at bounding box center [459, 77] width 79 height 17
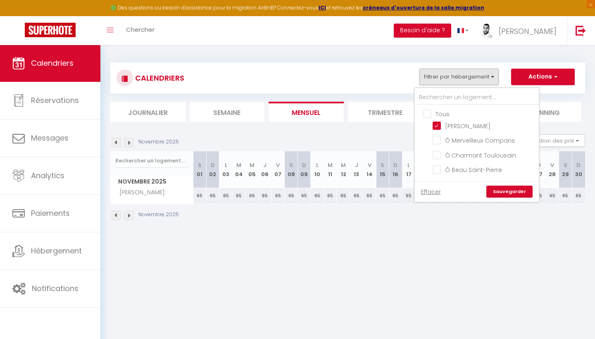
click at [441, 111] on input "Tous" at bounding box center [485, 113] width 124 height 8
checkbox input "true"
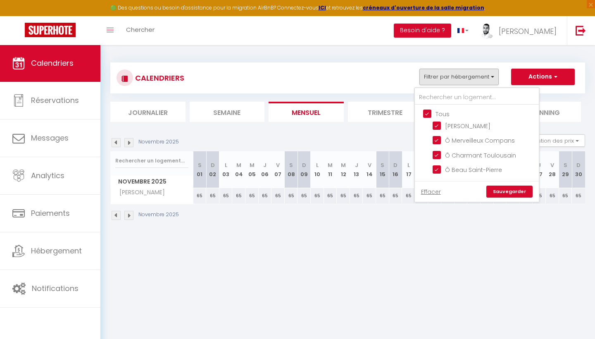
click at [508, 196] on link "Sauvegarder" at bounding box center [510, 192] width 46 height 12
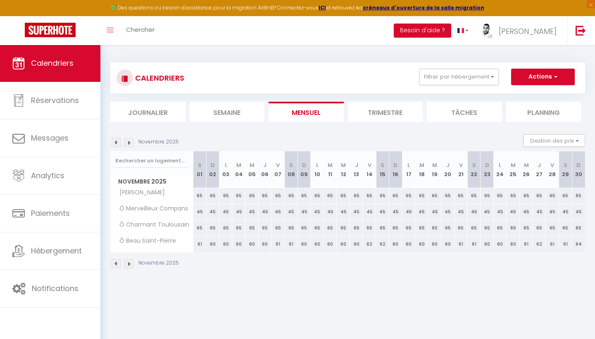
scroll to position [0, 0]
click at [117, 261] on img at bounding box center [116, 263] width 9 height 9
